Goal: Register for event/course

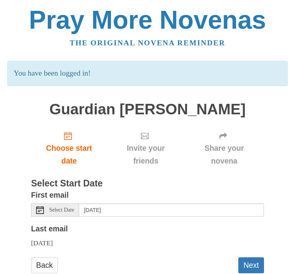
scroll to position [32, 0]
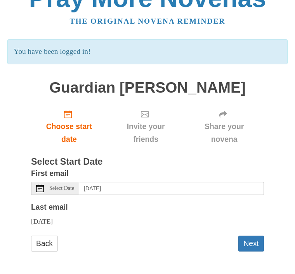
click at [251, 243] on button "Next" at bounding box center [251, 244] width 26 height 16
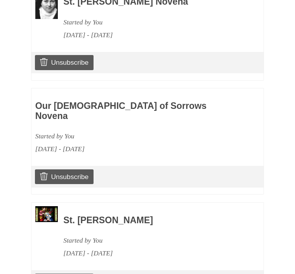
scroll to position [416, 0]
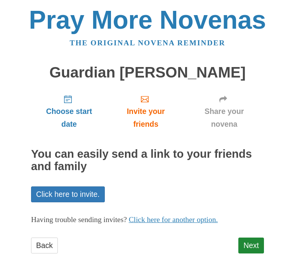
click at [253, 240] on link "Next" at bounding box center [251, 246] width 26 height 16
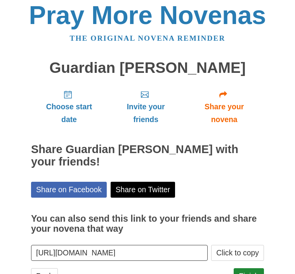
scroll to position [9, 0]
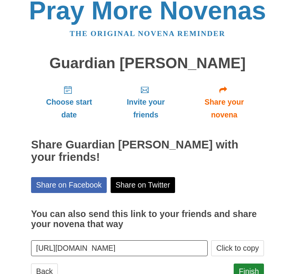
click at [250, 267] on link "Finish" at bounding box center [248, 272] width 30 height 16
